Goal: Information Seeking & Learning: Check status

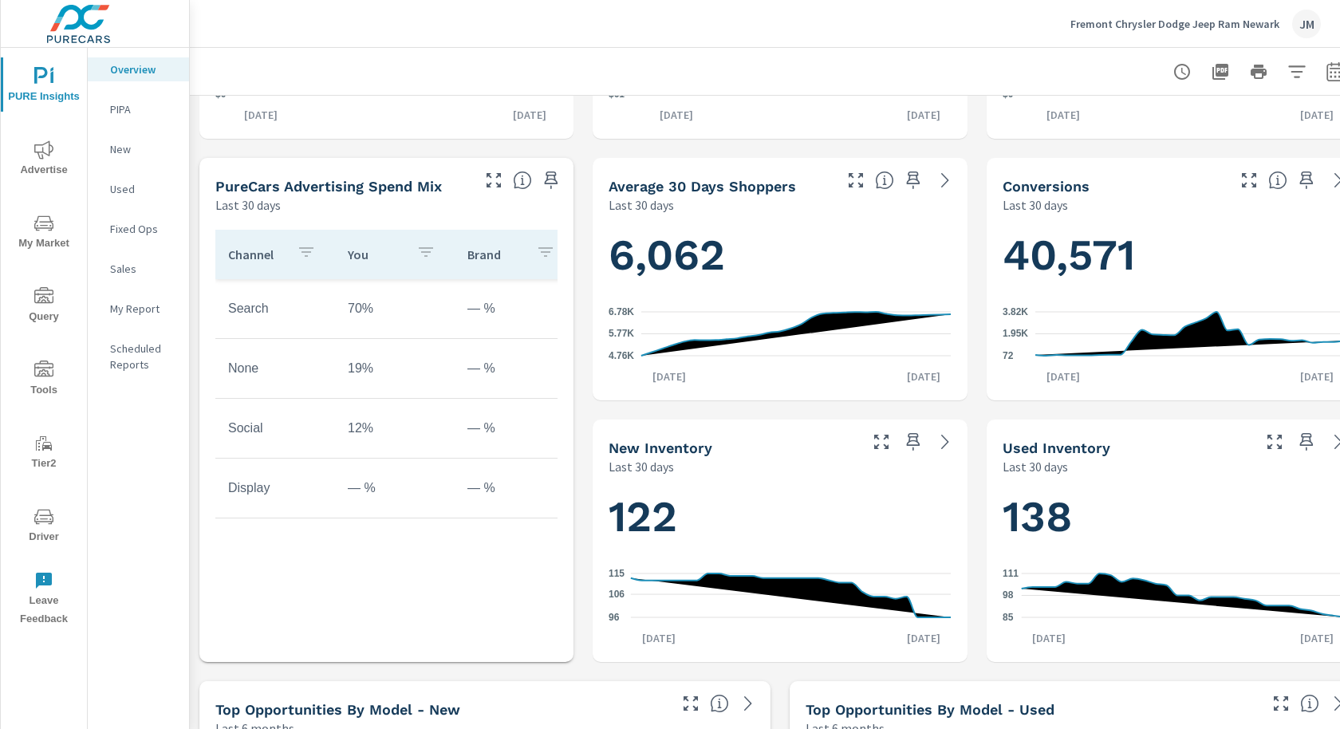
scroll to position [463, 0]
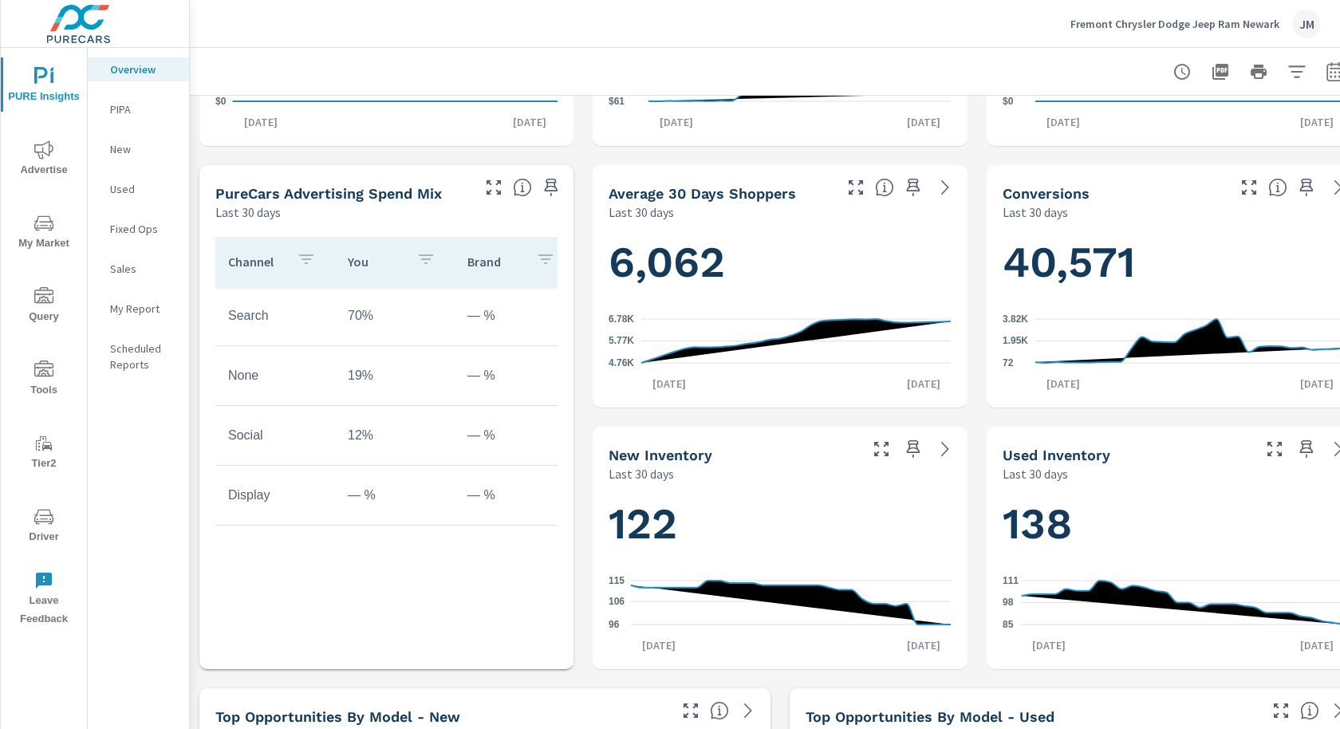
click at [1119, 257] on h1 "40,571" at bounding box center [1173, 262] width 342 height 54
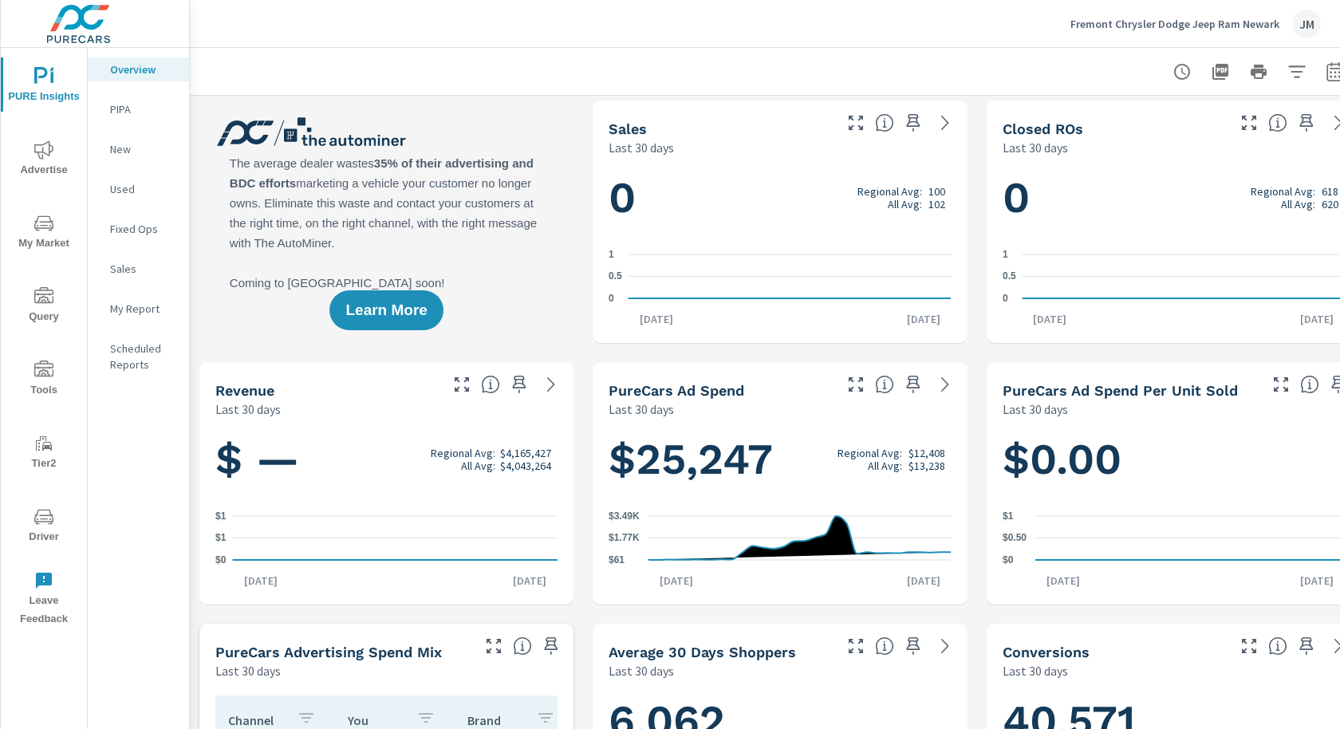
scroll to position [0, 0]
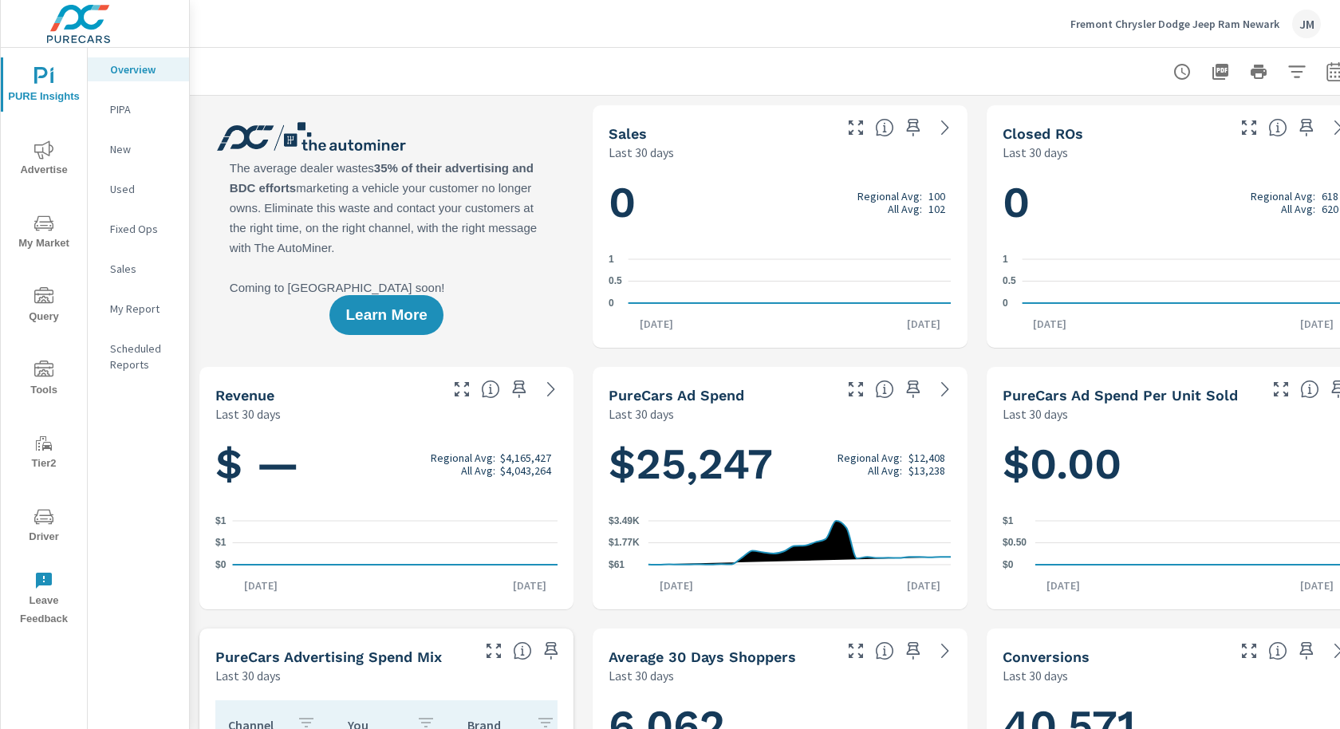
click at [35, 384] on span "Tools" at bounding box center [44, 379] width 77 height 39
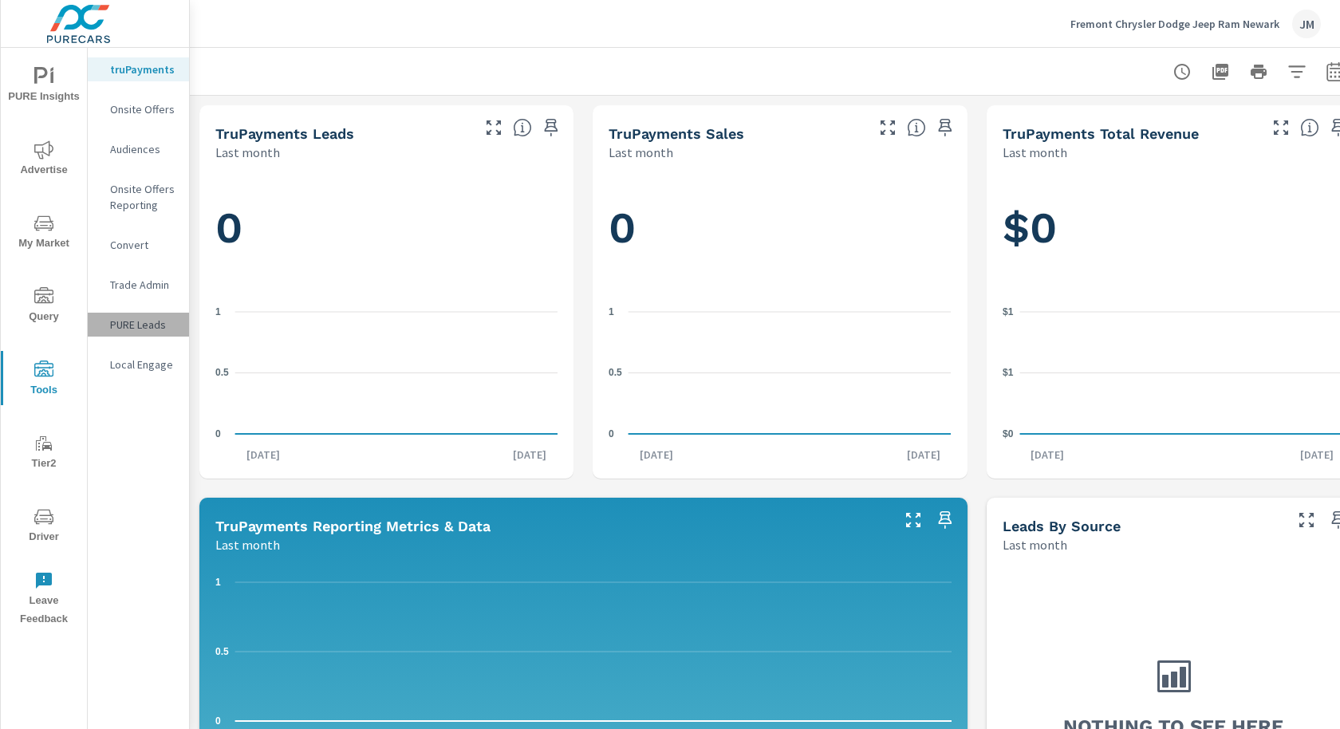
drag, startPoint x: 126, startPoint y: 328, endPoint x: 140, endPoint y: 321, distance: 15.0
click at [130, 325] on p "PURE Leads" at bounding box center [143, 325] width 66 height 16
click at [140, 321] on p "PURE Leads" at bounding box center [143, 325] width 66 height 16
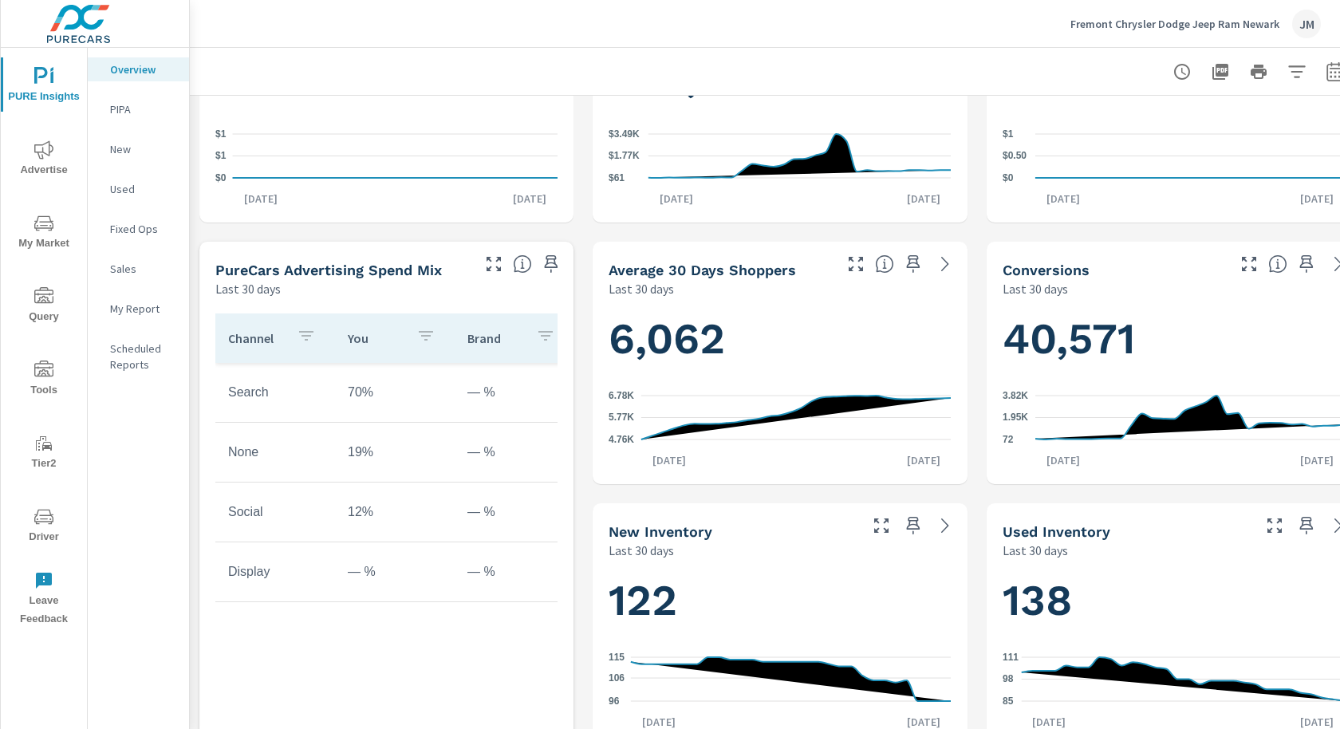
scroll to position [388, 0]
click at [1269, 425] on icon at bounding box center [1189, 417] width 309 height 44
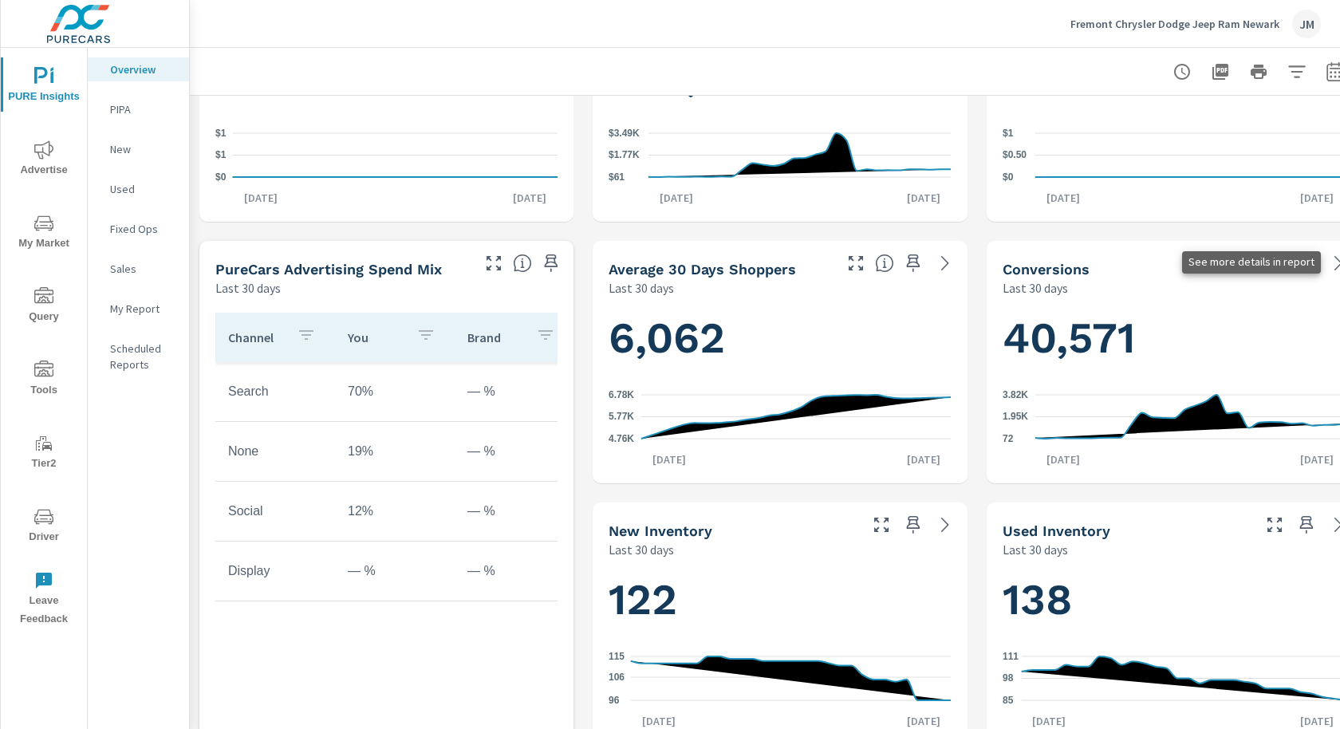
click at [1334, 258] on icon at bounding box center [1337, 263] width 19 height 19
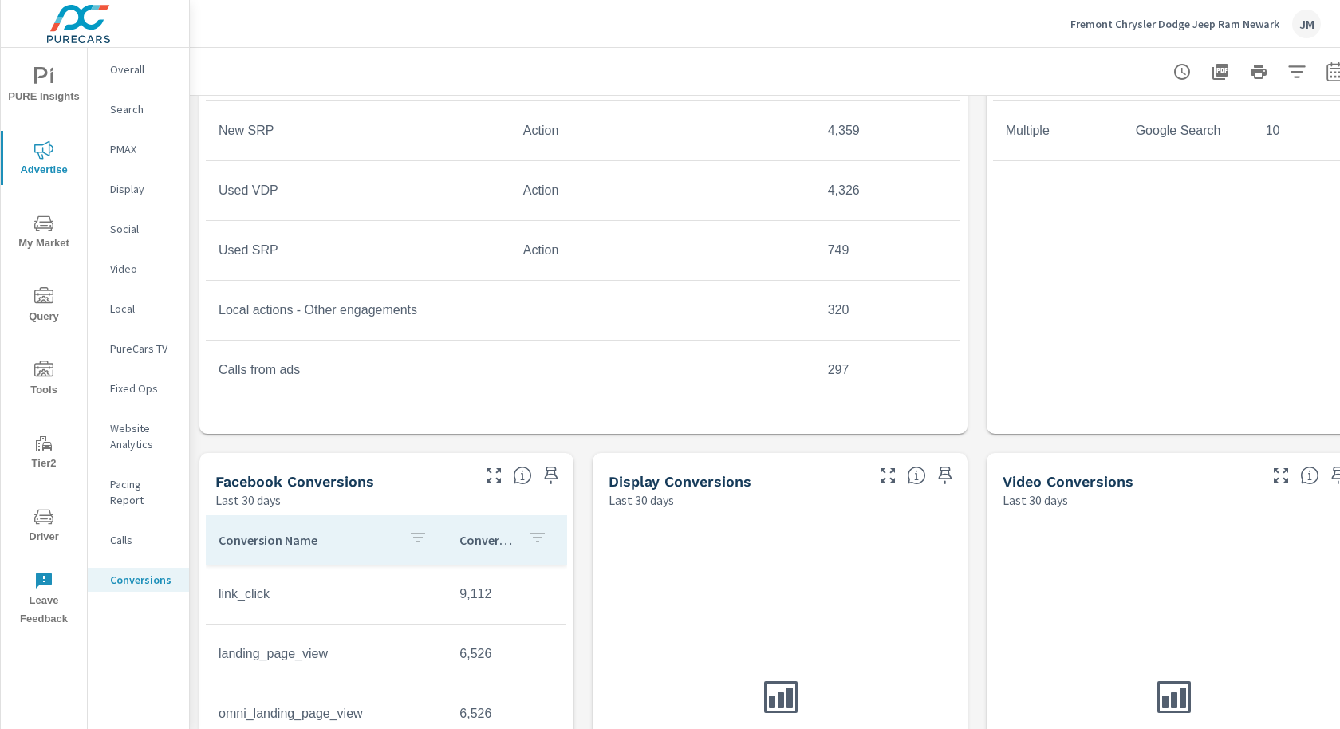
scroll to position [848, 0]
